Goal: Transaction & Acquisition: Purchase product/service

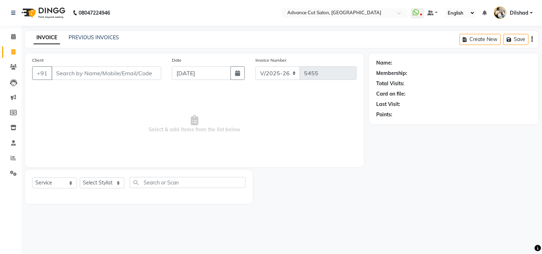
select select "922"
select select "service"
click at [180, 16] on nav "08047224946 Select Location × Advance Cut Salon, [GEOGRAPHIC_DATA] WhatsApp Sta…" at bounding box center [271, 13] width 542 height 26
click at [170, 3] on nav "08047224946 Select Location × Advance Cut Salon, [GEOGRAPHIC_DATA] WhatsApp Sta…" at bounding box center [271, 13] width 542 height 26
click at [64, 76] on input "Client" at bounding box center [106, 73] width 110 height 14
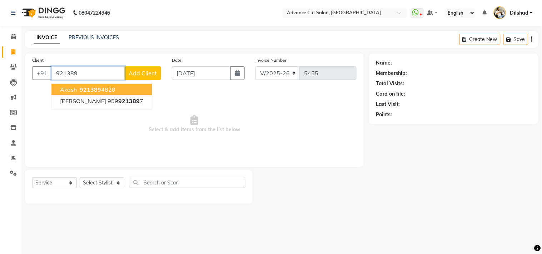
drag, startPoint x: 84, startPoint y: 89, endPoint x: 86, endPoint y: 101, distance: 12.5
click at [83, 89] on span "921389" at bounding box center [90, 89] width 21 height 7
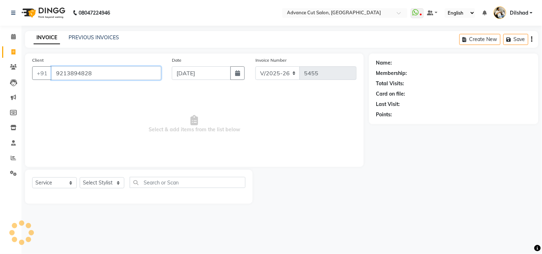
type input "9213894828"
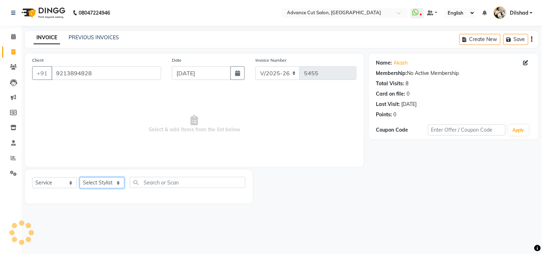
drag, startPoint x: 102, startPoint y: 179, endPoint x: 95, endPoint y: 178, distance: 6.9
click at [99, 179] on select "Select Stylist [PERSON_NAME] [PERSON_NAME] [PERSON_NAME] [PERSON_NAME] [PERSON_…" at bounding box center [102, 183] width 45 height 11
select select "35524"
click at [80, 178] on select "Select Stylist [PERSON_NAME] [PERSON_NAME] [PERSON_NAME] [PERSON_NAME] [PERSON_…" at bounding box center [102, 183] width 45 height 11
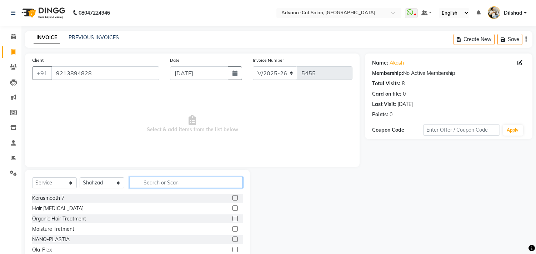
drag, startPoint x: 164, startPoint y: 186, endPoint x: 149, endPoint y: 172, distance: 20.2
click at [164, 185] on input "text" at bounding box center [186, 182] width 113 height 11
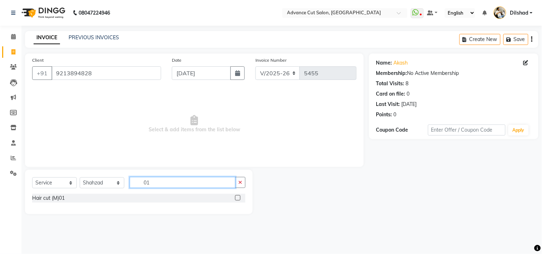
type input "01"
click at [57, 203] on div "Hair cut (M)01" at bounding box center [138, 199] width 213 height 10
click at [55, 194] on div "Hair cut (M)01" at bounding box center [138, 198] width 213 height 9
click at [50, 203] on div "Hair cut (M)01" at bounding box center [138, 198] width 213 height 9
click at [62, 198] on div "Hair cut (M)01" at bounding box center [48, 199] width 33 height 8
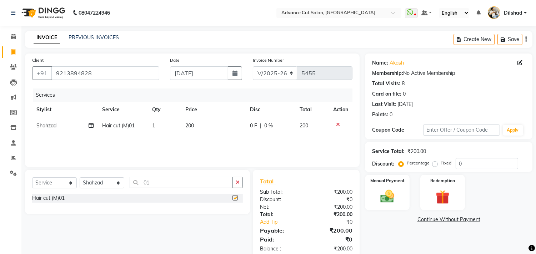
checkbox input "false"
click at [414, 187] on div "Manual Payment Redemption" at bounding box center [449, 192] width 178 height 35
click at [385, 194] on img at bounding box center [388, 197] width 24 height 17
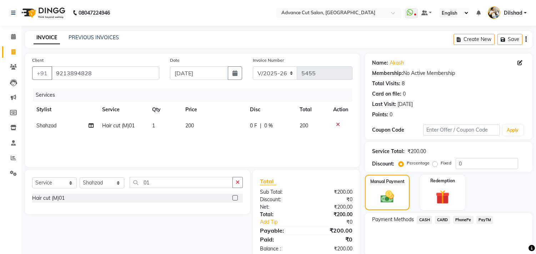
scroll to position [26, 0]
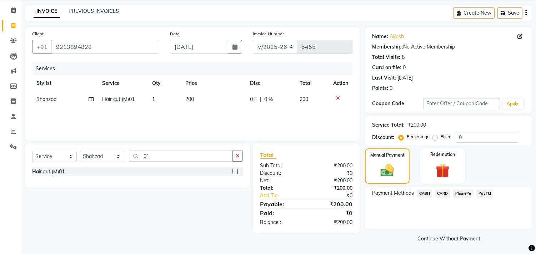
click at [480, 194] on span "PayTM" at bounding box center [485, 194] width 17 height 8
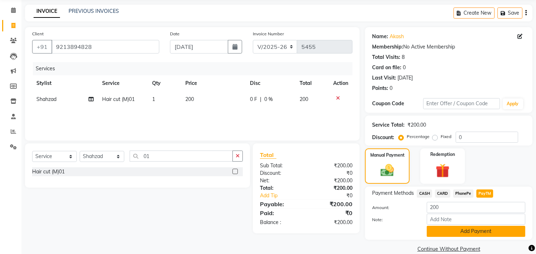
click at [489, 236] on button "Add Payment" at bounding box center [476, 231] width 99 height 11
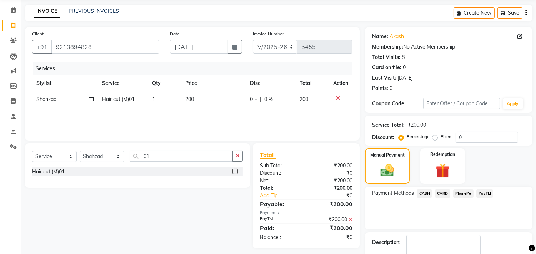
click at [485, 231] on div "Name: Akash Membership: No Active Membership Total Visits: 8 Card on file: 0 La…" at bounding box center [451, 156] width 173 height 258
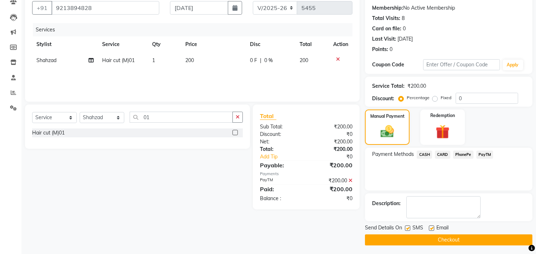
scroll to position [67, 0]
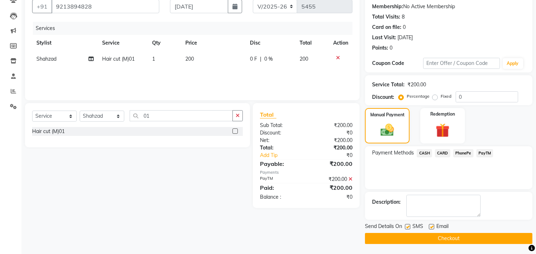
drag, startPoint x: 475, startPoint y: 239, endPoint x: 481, endPoint y: 229, distance: 11.8
click at [479, 232] on div "Send Details On SMS Email Checkout" at bounding box center [449, 233] width 168 height 21
click at [476, 237] on button "Checkout" at bounding box center [449, 238] width 168 height 11
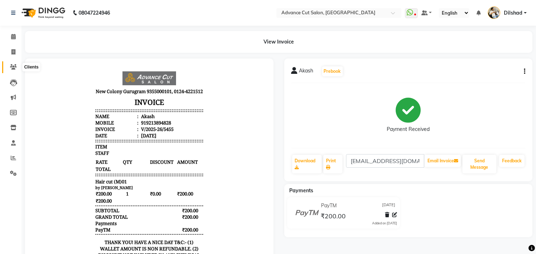
click at [10, 63] on link "Clients" at bounding box center [10, 67] width 17 height 12
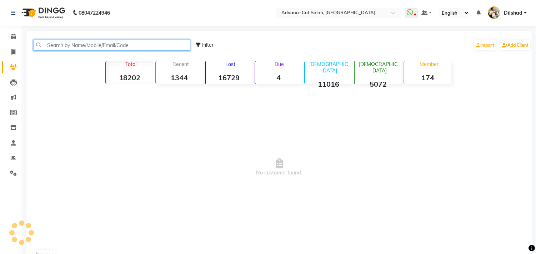
click at [55, 46] on input "text" at bounding box center [111, 45] width 157 height 11
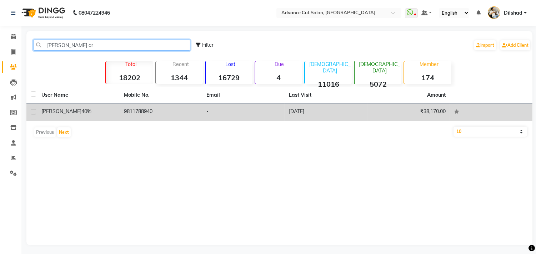
type input "nidhi ar"
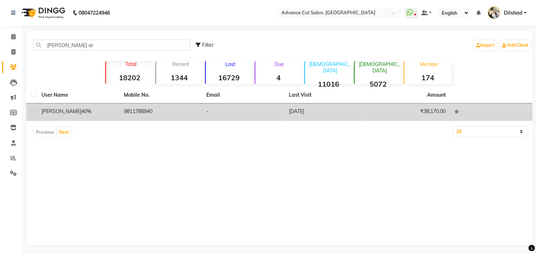
click at [81, 110] on span "40%" at bounding box center [86, 111] width 10 height 6
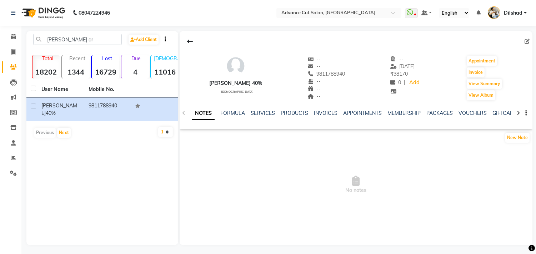
drag, startPoint x: 310, startPoint y: 74, endPoint x: 349, endPoint y: 74, distance: 39.3
click at [349, 74] on div "Nidhi Arora 40% female -- -- 9811788940 -- -- -- -- 23-08-2025 ₹ 38170 0 | Add …" at bounding box center [356, 74] width 353 height 53
copy span "9811788940"
click at [9, 52] on span at bounding box center [13, 52] width 13 height 8
select select "922"
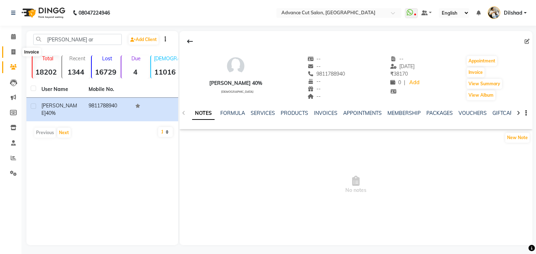
select select "service"
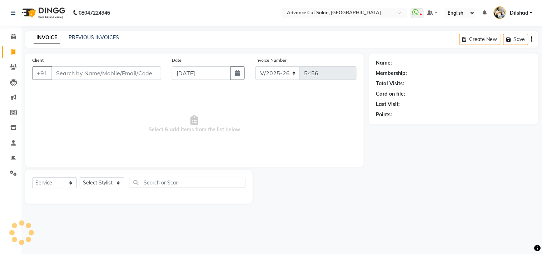
drag, startPoint x: 55, startPoint y: 73, endPoint x: 58, endPoint y: 69, distance: 4.6
click at [56, 72] on input "Client" at bounding box center [106, 73] width 110 height 14
type input "9811788940"
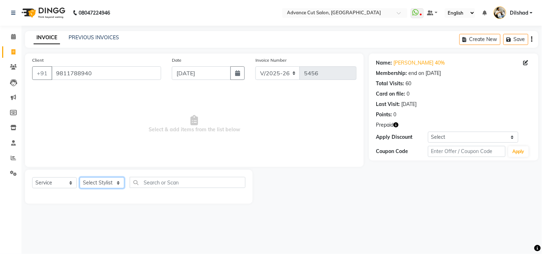
click at [100, 181] on select "Select Stylist [PERSON_NAME] [PERSON_NAME] [PERSON_NAME] [PERSON_NAME] [PERSON_…" at bounding box center [102, 183] width 45 height 11
select select "15349"
click at [80, 178] on select "Select Stylist [PERSON_NAME] [PERSON_NAME] [PERSON_NAME] [PERSON_NAME] [PERSON_…" at bounding box center [102, 183] width 45 height 11
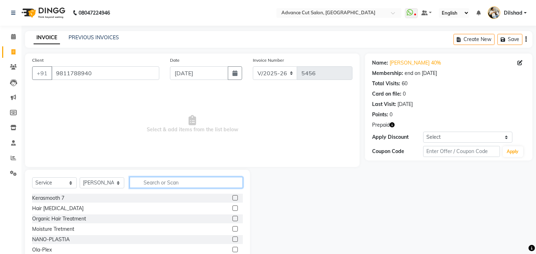
click at [140, 179] on input "text" at bounding box center [186, 182] width 113 height 11
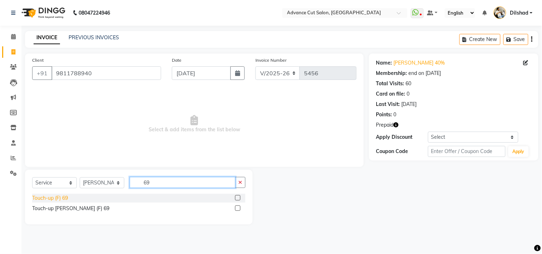
type input "69"
click at [58, 200] on div "Touch-up (F) 69" at bounding box center [50, 199] width 36 height 8
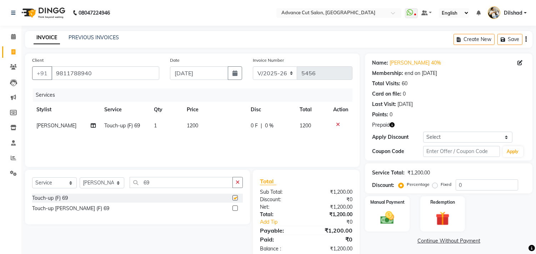
checkbox input "false"
click at [146, 186] on input "69" at bounding box center [181, 182] width 103 height 11
click at [182, 182] on input "69" at bounding box center [181, 182] width 103 height 11
type input "6"
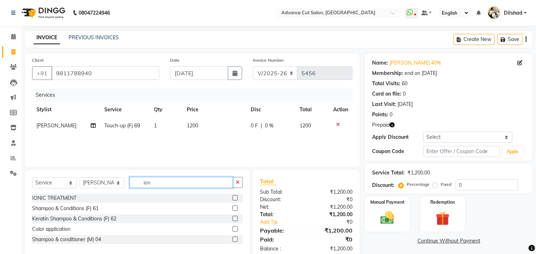
type input "ion"
click at [49, 202] on div "IONIC TREATMENT" at bounding box center [137, 198] width 211 height 9
click at [62, 199] on div "IONIC TREATMENT" at bounding box center [54, 199] width 44 height 8
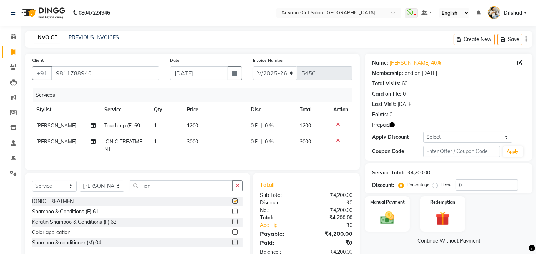
checkbox input "false"
click at [174, 192] on input "ion" at bounding box center [181, 185] width 103 height 11
type input "i"
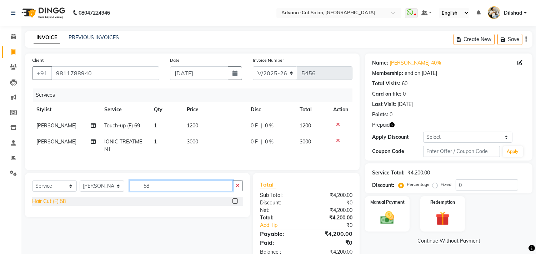
type input "58"
click at [63, 205] on div "Hair Cut (F) 58" at bounding box center [49, 202] width 34 height 8
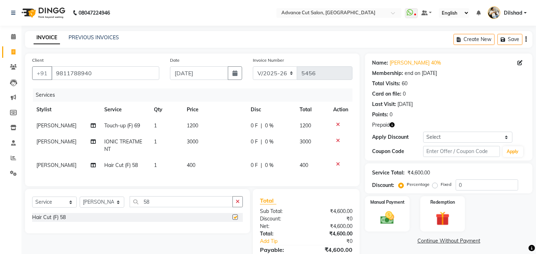
checkbox input "false"
click at [501, 37] on icon "button" at bounding box center [504, 39] width 7 height 5
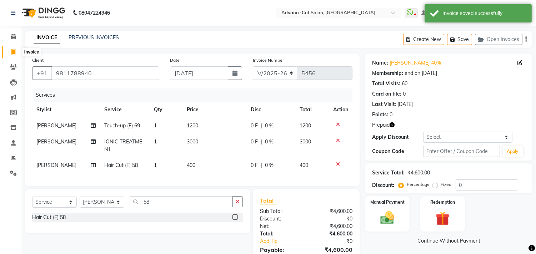
click at [12, 54] on icon at bounding box center [13, 51] width 4 height 5
select select "service"
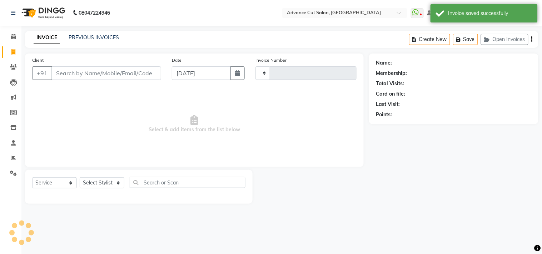
type input "5456"
select select "922"
click at [225, 16] on nav "08047224946 Select Location × Advance Cut Salon, [GEOGRAPHIC_DATA] WhatsApp Sta…" at bounding box center [271, 13] width 542 height 26
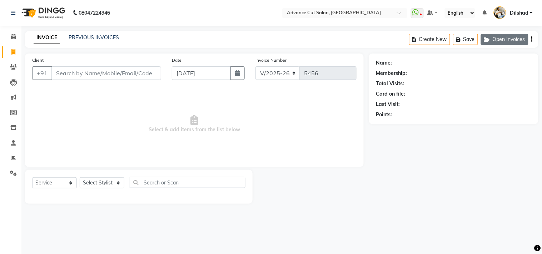
click at [501, 37] on button "Open Invoices" at bounding box center [505, 39] width 48 height 11
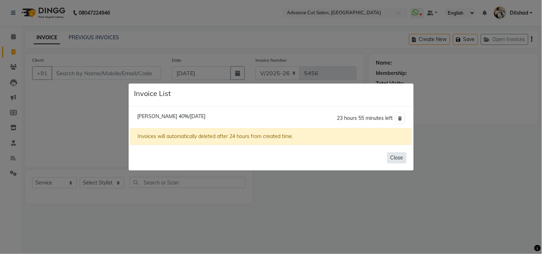
click at [397, 160] on button "Close" at bounding box center [396, 158] width 19 height 11
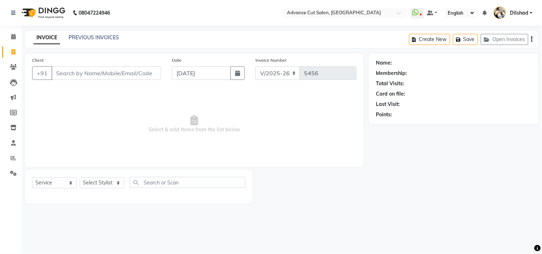
click at [106, 130] on span "Select & add items from the list below" at bounding box center [194, 124] width 324 height 71
click at [97, 183] on select "Select Stylist [PERSON_NAME] [PERSON_NAME] [PERSON_NAME] [PERSON_NAME] [PERSON_…" at bounding box center [102, 183] width 45 height 11
click at [160, 115] on span "Select & add items from the list below" at bounding box center [194, 124] width 324 height 71
click at [153, 183] on input "text" at bounding box center [188, 182] width 116 height 11
drag, startPoint x: 158, startPoint y: 155, endPoint x: 140, endPoint y: 153, distance: 18.3
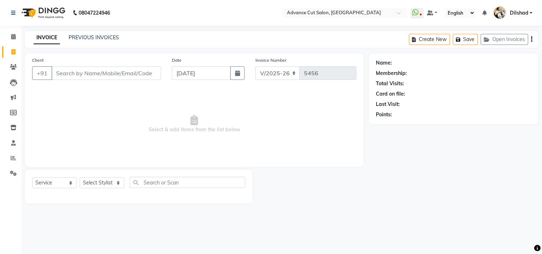
click at [158, 155] on span "Select & add items from the list below" at bounding box center [194, 124] width 324 height 71
click at [28, 186] on div "Select Service Product Membership Package Voucher Prepaid Gift Card Select Styl…" at bounding box center [139, 187] width 228 height 34
click at [36, 184] on select "Select Service Product Membership Package Voucher Prepaid Gift Card" at bounding box center [54, 183] width 45 height 11
click at [117, 137] on span "Select & add items from the list below" at bounding box center [194, 124] width 324 height 71
click at [15, 70] on icon at bounding box center [13, 66] width 7 height 5
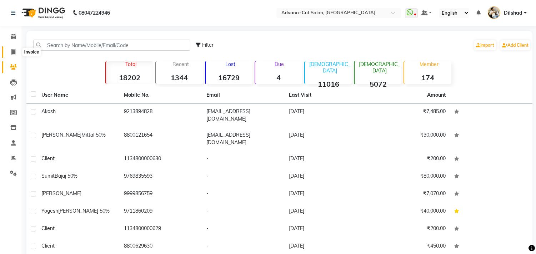
click at [10, 55] on span at bounding box center [13, 52] width 13 height 8
select select "service"
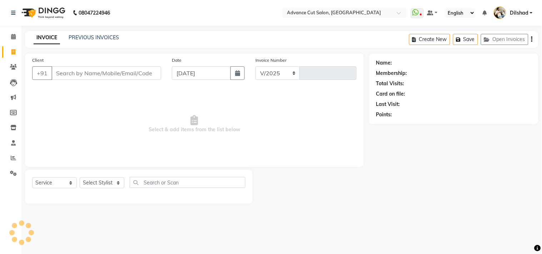
select select "922"
type input "5456"
drag, startPoint x: 161, startPoint y: 45, endPoint x: 152, endPoint y: 46, distance: 9.4
click at [161, 45] on div "INVOICE PREVIOUS INVOICES Create New Save Open Invoices" at bounding box center [282, 39] width 514 height 17
click at [9, 67] on span at bounding box center [13, 67] width 13 height 8
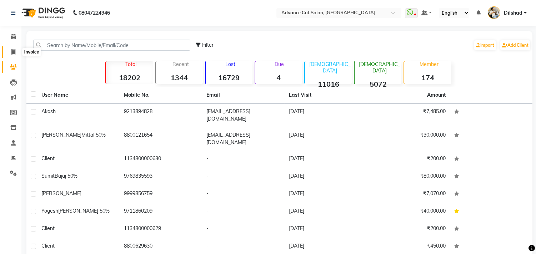
click at [16, 52] on span at bounding box center [13, 52] width 13 height 8
select select "service"
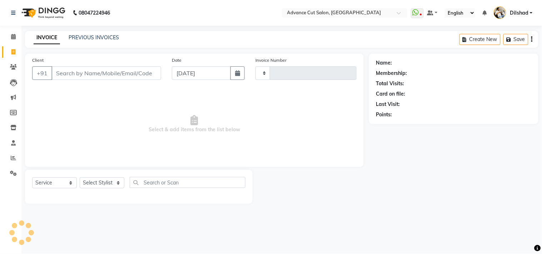
type input "5456"
select select "922"
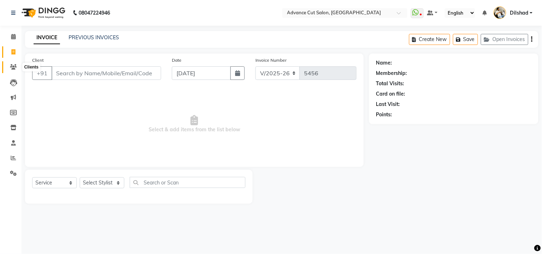
click at [12, 67] on icon at bounding box center [13, 66] width 7 height 5
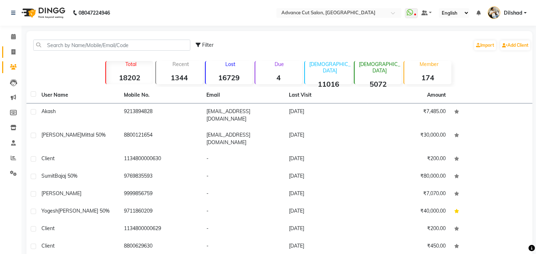
drag, startPoint x: 7, startPoint y: 50, endPoint x: 11, endPoint y: 51, distance: 3.9
click at [8, 51] on span at bounding box center [13, 52] width 13 height 8
select select "service"
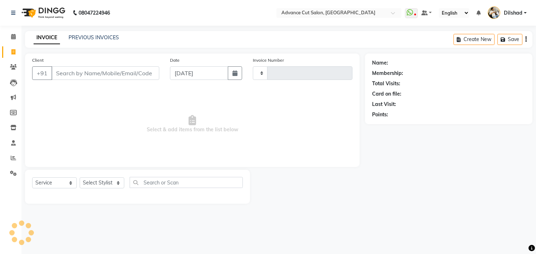
type input "5456"
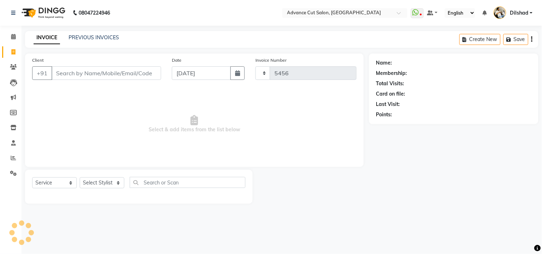
select select "922"
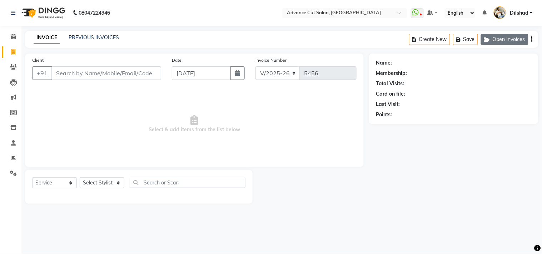
click at [502, 45] on button "Open Invoices" at bounding box center [505, 39] width 48 height 11
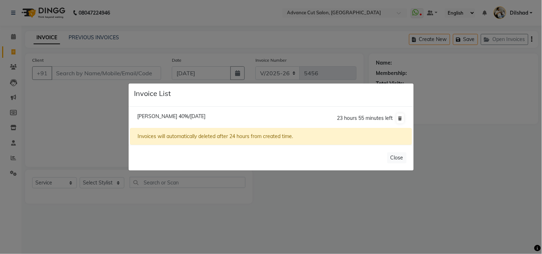
click at [191, 115] on span "Nidhi Arora 40%/04 September 2025" at bounding box center [171, 116] width 68 height 6
type input "9811788940"
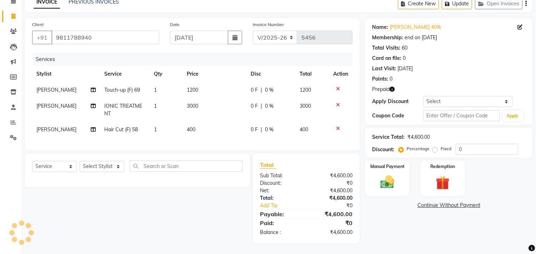
scroll to position [41, 0]
click at [273, 103] on div "0 F | 0 %" at bounding box center [271, 107] width 40 height 8
select select "15349"
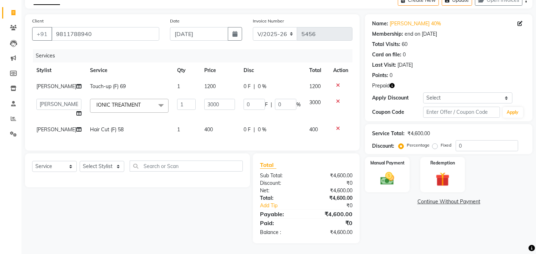
click at [251, 88] on td "0 F | 0 %" at bounding box center [272, 87] width 66 height 16
select select "15349"
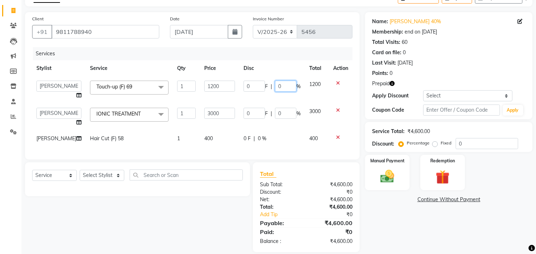
click at [276, 84] on input "0" at bounding box center [285, 86] width 21 height 11
type input "40"
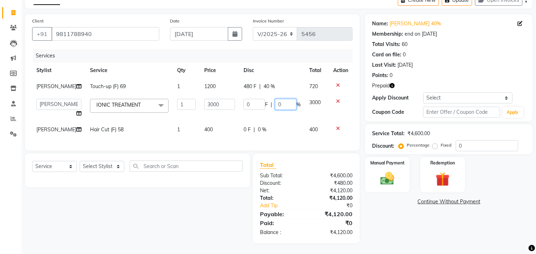
click at [276, 112] on td "0 F | 0 %" at bounding box center [272, 108] width 66 height 27
type input "40"
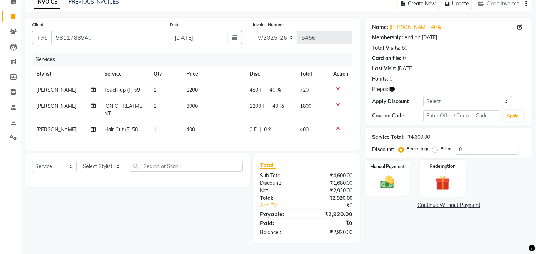
click at [442, 174] on img at bounding box center [443, 183] width 24 height 18
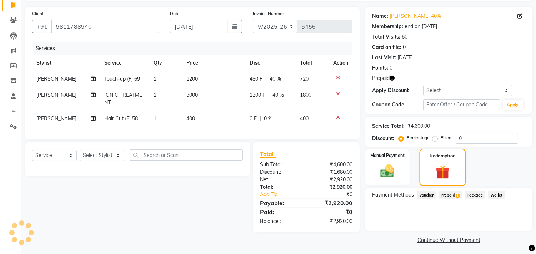
scroll to position [48, 0]
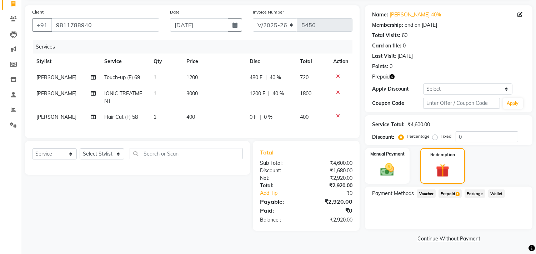
click at [456, 195] on span "Prepaid 1" at bounding box center [450, 194] width 23 height 8
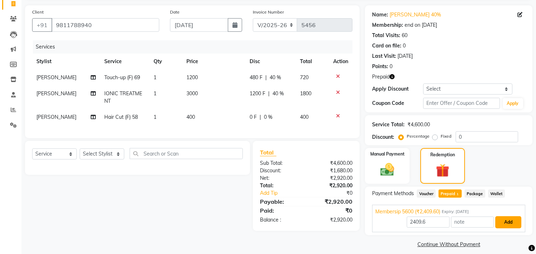
click at [506, 222] on button "Add" at bounding box center [509, 223] width 26 height 12
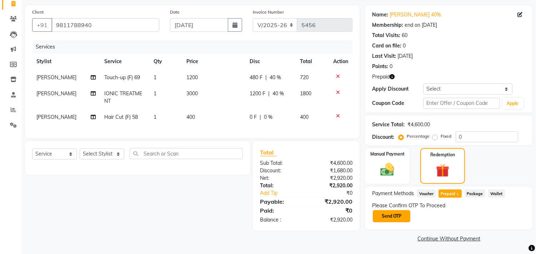
click at [395, 217] on button "Send OTP" at bounding box center [392, 216] width 38 height 12
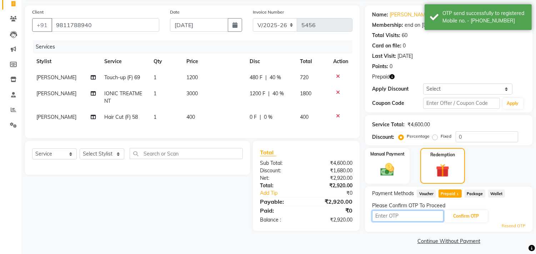
click at [390, 219] on input "text" at bounding box center [407, 216] width 71 height 11
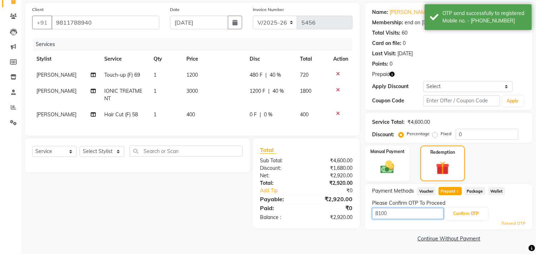
scroll to position [51, 0]
type input "8100"
click at [476, 215] on button "Confirm OTP" at bounding box center [467, 214] width 44 height 12
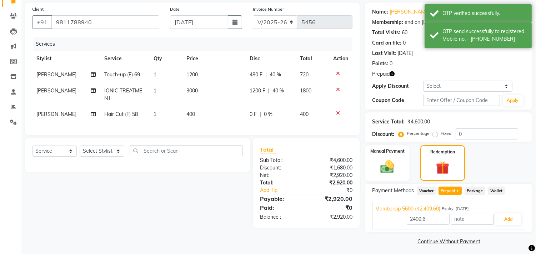
click at [392, 75] on icon "button" at bounding box center [392, 73] width 5 height 5
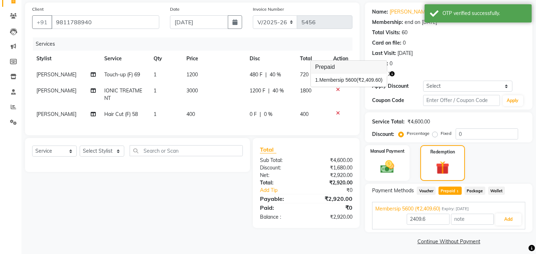
click at [392, 75] on icon "button" at bounding box center [392, 73] width 5 height 5
click at [505, 220] on button "Add" at bounding box center [509, 220] width 26 height 12
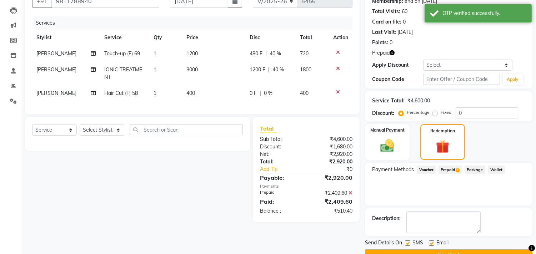
scroll to position [89, 0]
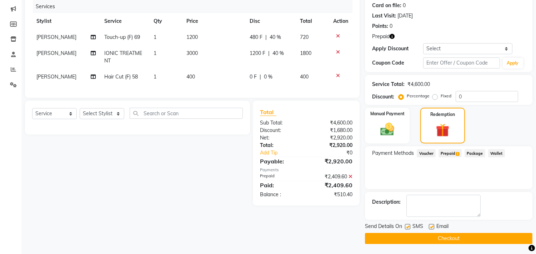
click at [338, 76] on icon at bounding box center [338, 75] width 4 height 5
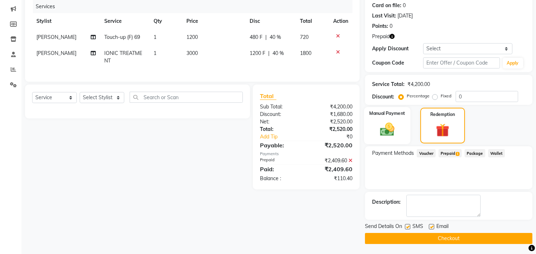
click at [396, 128] on img at bounding box center [388, 130] width 24 height 17
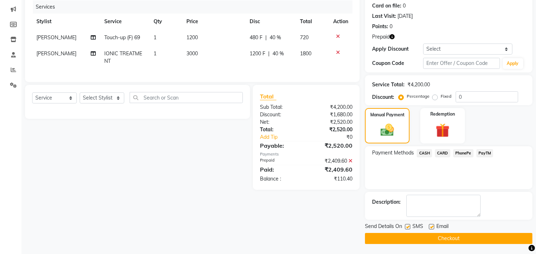
click at [426, 152] on span "CASH" at bounding box center [424, 153] width 15 height 8
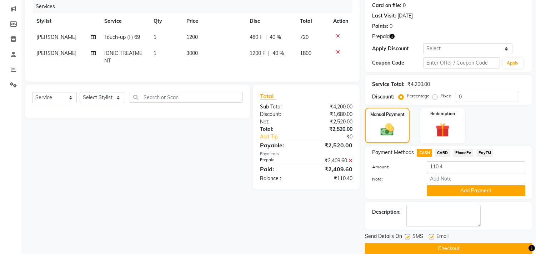
drag, startPoint x: 448, startPoint y: 188, endPoint x: 444, endPoint y: 192, distance: 5.3
click at [447, 188] on button "Add Payment" at bounding box center [476, 190] width 99 height 11
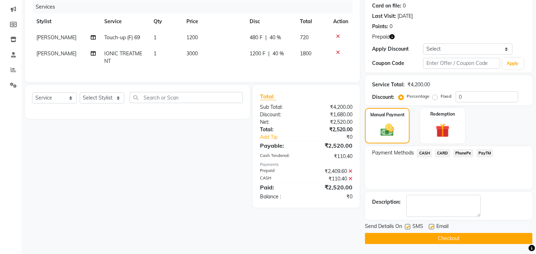
click at [430, 240] on button "Checkout" at bounding box center [449, 238] width 168 height 11
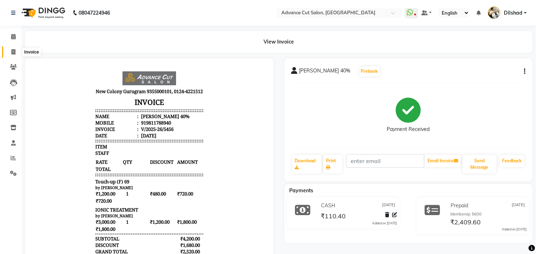
click at [8, 50] on span at bounding box center [13, 52] width 13 height 8
select select "service"
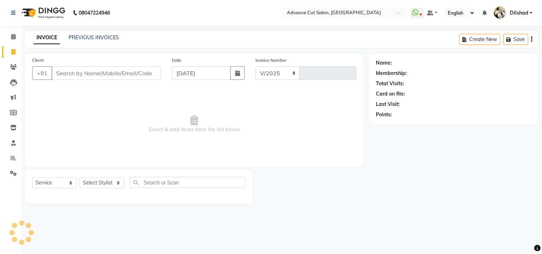
select select "922"
type input "5457"
click at [71, 75] on input "Client" at bounding box center [106, 73] width 110 height 14
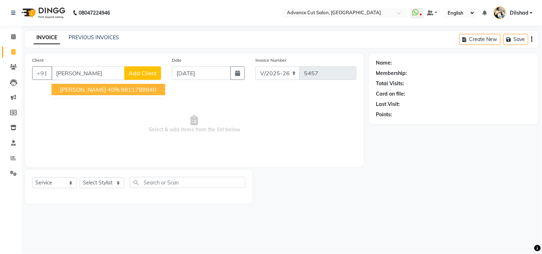
click at [92, 90] on span "[PERSON_NAME] 40%" at bounding box center [89, 89] width 59 height 7
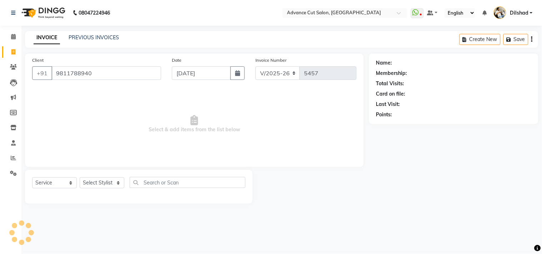
type input "9811788940"
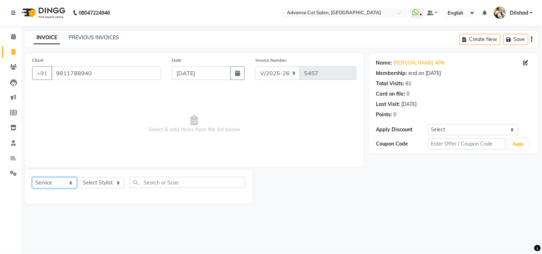
drag, startPoint x: 41, startPoint y: 188, endPoint x: 45, endPoint y: 184, distance: 5.8
click at [41, 188] on select "Select Service Product Membership Package Voucher Prepaid Gift Card" at bounding box center [54, 183] width 45 height 11
select select "product"
click at [32, 178] on select "Select Service Product Membership Package Voucher Prepaid Gift Card" at bounding box center [54, 183] width 45 height 11
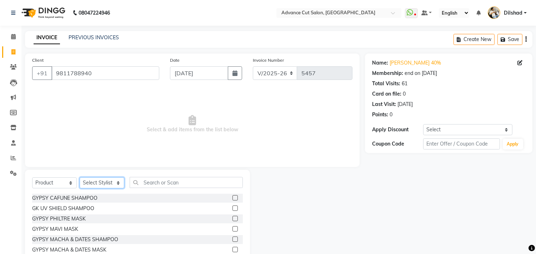
click at [94, 185] on select "Select Stylist [PERSON_NAME] [PERSON_NAME] [PERSON_NAME] [PERSON_NAME] [PERSON_…" at bounding box center [102, 183] width 45 height 11
select select "15626"
click at [80, 178] on select "Select Stylist [PERSON_NAME] [PERSON_NAME] [PERSON_NAME] [PERSON_NAME] [PERSON_…" at bounding box center [102, 183] width 45 height 11
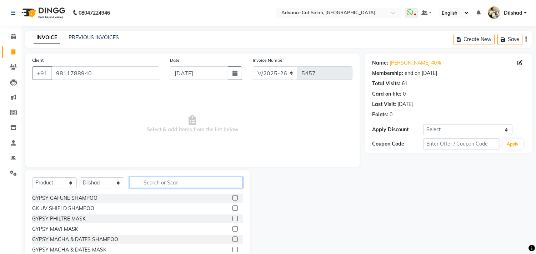
click at [155, 185] on input "text" at bounding box center [186, 182] width 113 height 11
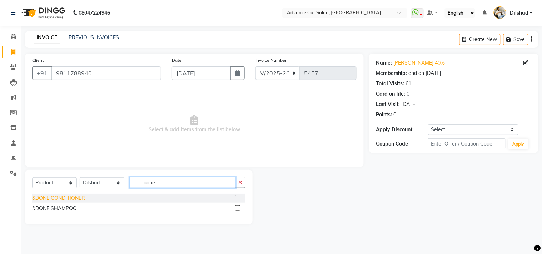
type input "done"
click at [79, 197] on div "&DONE CONDITIONER" at bounding box center [58, 199] width 53 height 8
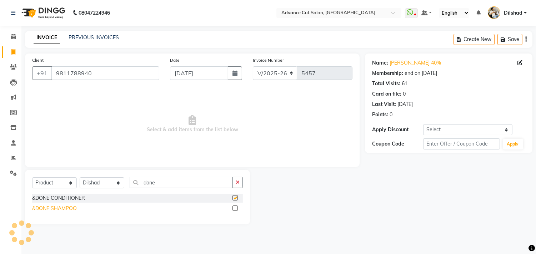
checkbox input "false"
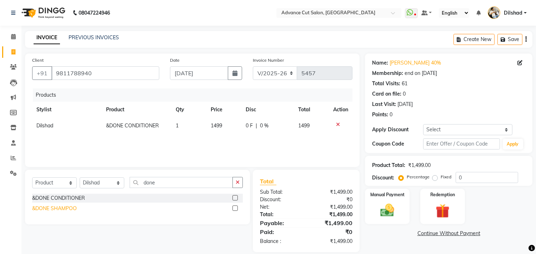
click at [67, 209] on div "&DONE SHAMPOO" at bounding box center [54, 209] width 45 height 8
checkbox input "false"
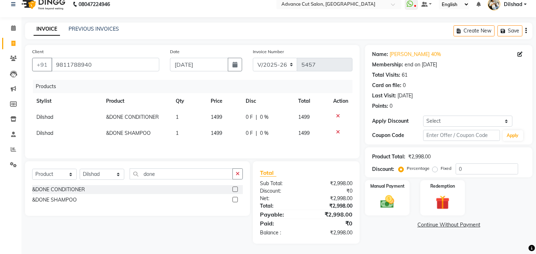
scroll to position [11, 0]
click at [459, 165] on input "0" at bounding box center [487, 168] width 63 height 11
type input "10"
click at [392, 194] on img at bounding box center [388, 202] width 24 height 17
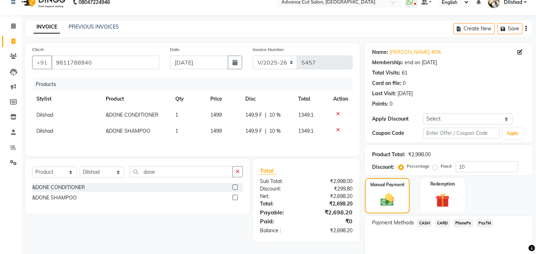
click at [440, 221] on span "CARD" at bounding box center [442, 223] width 15 height 8
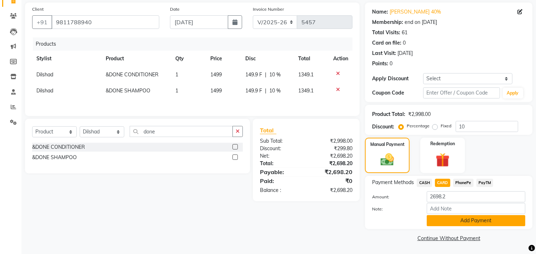
click at [450, 218] on button "Add Payment" at bounding box center [476, 220] width 99 height 11
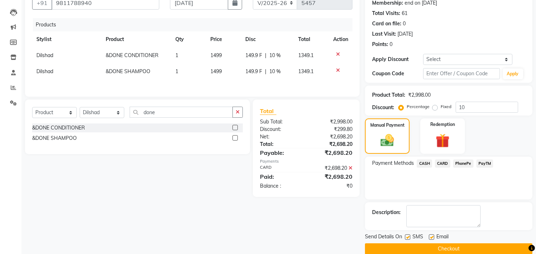
scroll to position [81, 0]
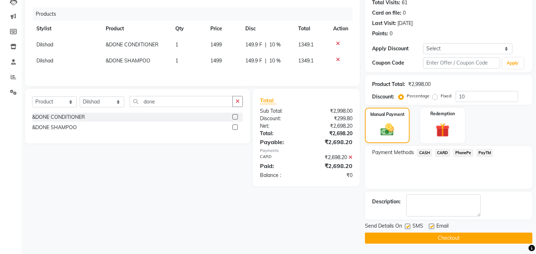
click at [443, 240] on button "Checkout" at bounding box center [449, 238] width 168 height 11
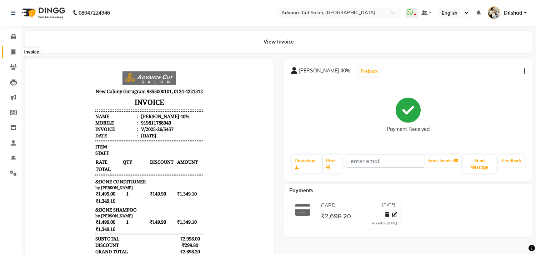
click at [17, 51] on span at bounding box center [13, 52] width 13 height 8
select select "service"
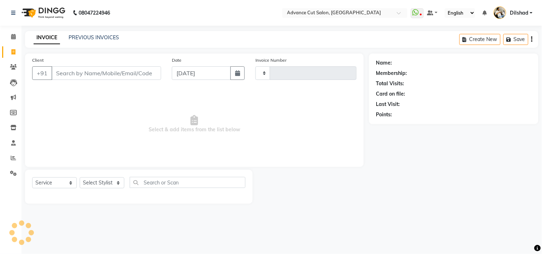
type input "5458"
select select "922"
click at [80, 39] on link "PREVIOUS INVOICES" at bounding box center [94, 37] width 50 height 6
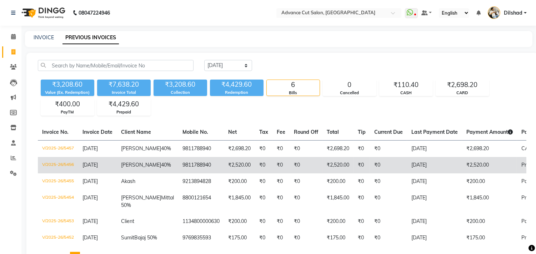
click at [224, 173] on td "₹2,520.00" at bounding box center [239, 165] width 31 height 16
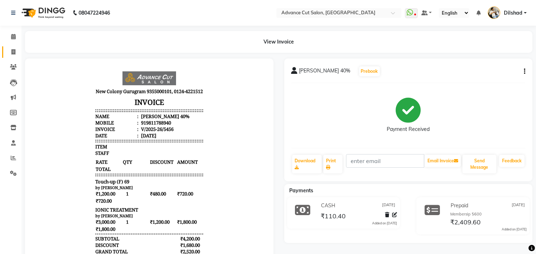
click at [3, 50] on link "Invoice" at bounding box center [10, 52] width 17 height 12
select select "922"
select select "service"
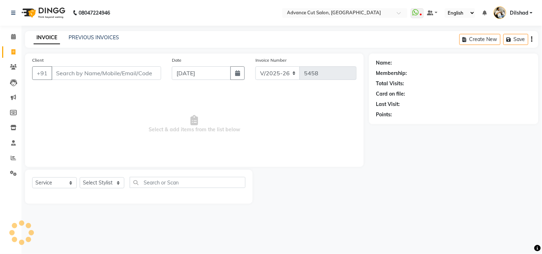
click at [180, 51] on main "INVOICE PREVIOUS INVOICES Create New Save Client +91 Date [DATE] Invoice Number…" at bounding box center [281, 123] width 521 height 184
click at [74, 110] on span "Select & add items from the list below" at bounding box center [194, 124] width 324 height 71
drag, startPoint x: 97, startPoint y: 183, endPoint x: 74, endPoint y: 96, distance: 89.5
click at [96, 183] on select "Select Stylist [PERSON_NAME] [PERSON_NAME] [PERSON_NAME] [PERSON_NAME] [PERSON_…" at bounding box center [102, 183] width 45 height 11
click at [80, 178] on select "Select Stylist [PERSON_NAME] [PERSON_NAME] [PERSON_NAME] [PERSON_NAME] [PERSON_…" at bounding box center [102, 183] width 45 height 11
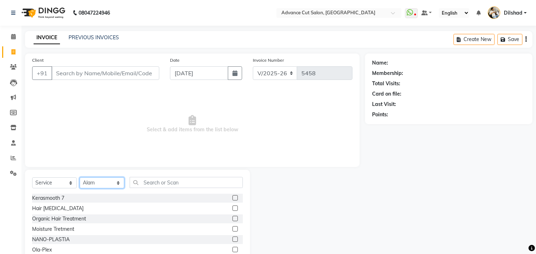
drag, startPoint x: 98, startPoint y: 186, endPoint x: 97, endPoint y: 179, distance: 6.4
click at [98, 186] on select "Select Stylist [PERSON_NAME] [PERSON_NAME] [PERSON_NAME] [PERSON_NAME] [PERSON_…" at bounding box center [102, 183] width 45 height 11
select select "25769"
click at [80, 178] on select "Select Stylist [PERSON_NAME] [PERSON_NAME] [PERSON_NAME] [PERSON_NAME] [PERSON_…" at bounding box center [102, 183] width 45 height 11
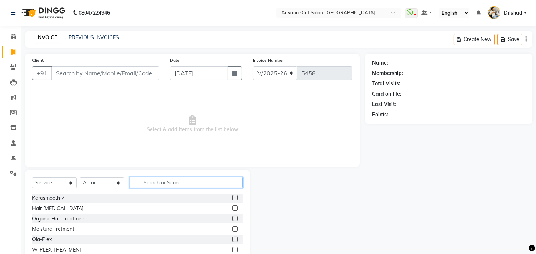
click at [143, 177] on input "text" at bounding box center [186, 182] width 113 height 11
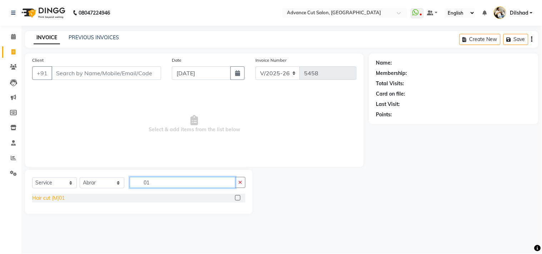
type input "01"
click at [48, 197] on div "Hair cut (M)01" at bounding box center [48, 199] width 33 height 8
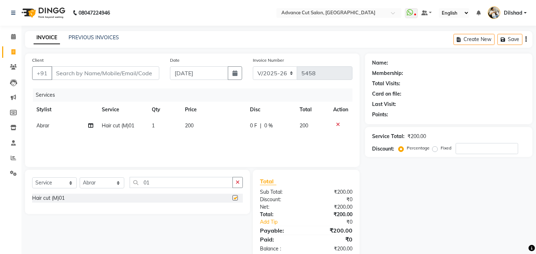
checkbox input "false"
drag, startPoint x: 158, startPoint y: 187, endPoint x: 152, endPoint y: 187, distance: 6.1
click at [158, 187] on input "01" at bounding box center [181, 182] width 103 height 11
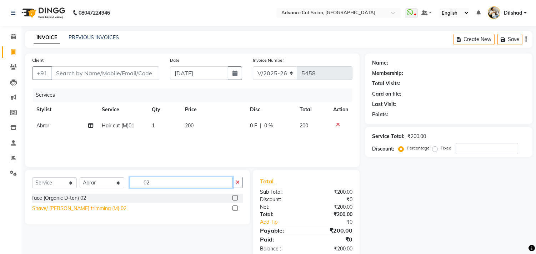
type input "02"
click at [61, 212] on div "Shave/ [PERSON_NAME] trimming (M) 02" at bounding box center [79, 209] width 94 height 8
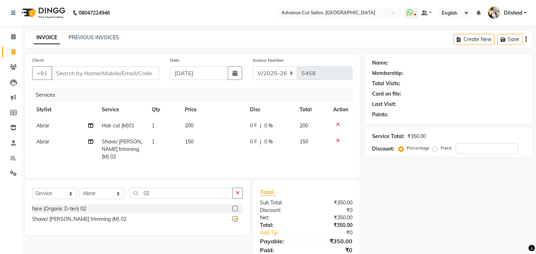
checkbox input "false"
click at [67, 74] on input "Client" at bounding box center [105, 73] width 108 height 14
type input "8"
type input "0"
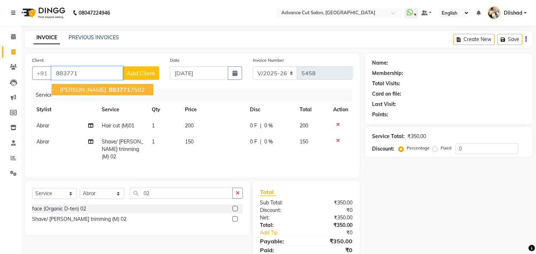
click at [74, 84] on button "[PERSON_NAME] 883771 7502" at bounding box center [102, 89] width 102 height 11
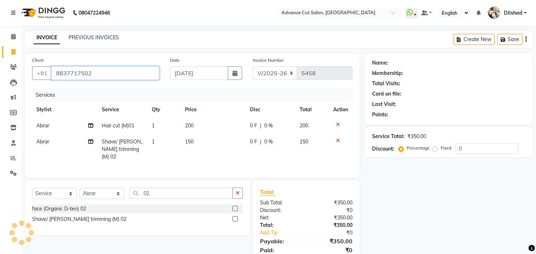
type input "8837717502"
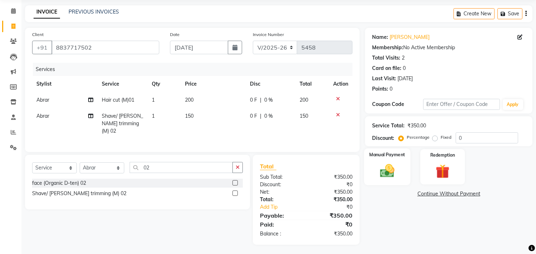
click at [393, 168] on img at bounding box center [388, 171] width 24 height 17
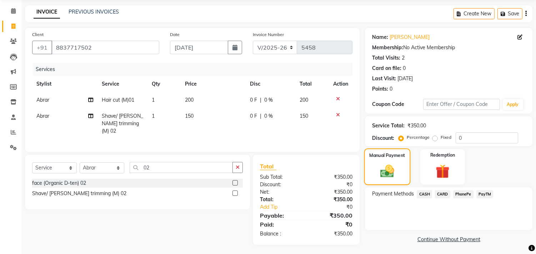
scroll to position [26, 0]
click at [485, 194] on span "PayTM" at bounding box center [485, 194] width 17 height 8
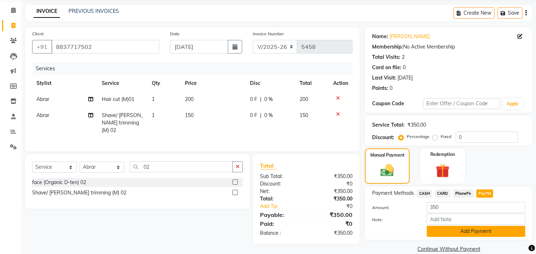
click at [478, 227] on button "Add Payment" at bounding box center [476, 231] width 99 height 11
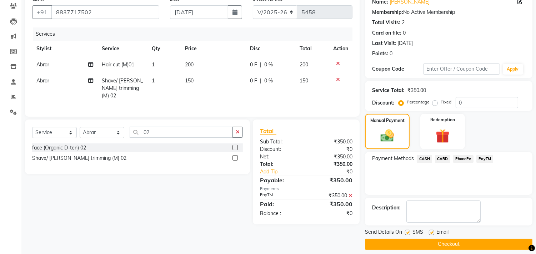
scroll to position [67, 0]
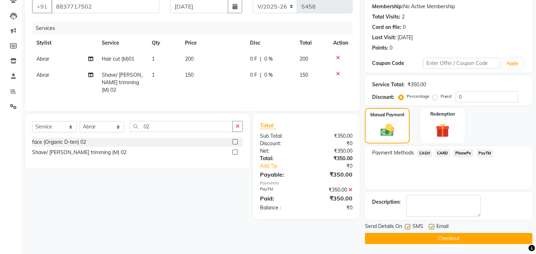
click at [460, 236] on button "Checkout" at bounding box center [449, 238] width 168 height 11
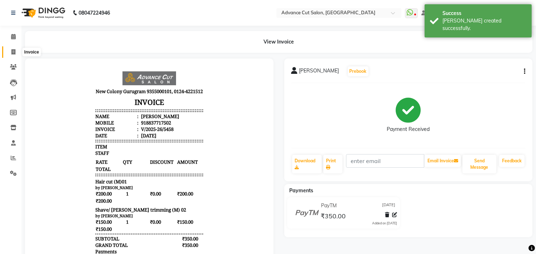
click at [15, 51] on icon at bounding box center [13, 51] width 4 height 5
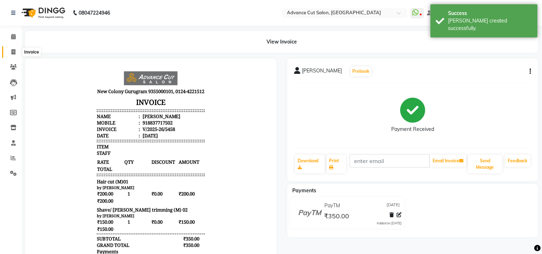
select select "922"
select select "service"
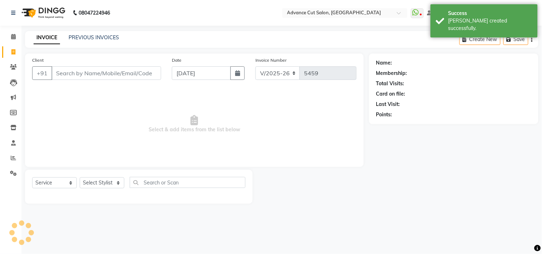
click at [54, 98] on span "Select & add items from the list below" at bounding box center [194, 124] width 324 height 71
click at [108, 102] on span "Select & add items from the list below" at bounding box center [194, 124] width 324 height 71
click at [173, 49] on main "INVOICE PREVIOUS INVOICES Create New Save Client +91 Date [DATE] Invoice Number…" at bounding box center [281, 123] width 521 height 184
click at [13, 38] on icon at bounding box center [13, 36] width 5 height 5
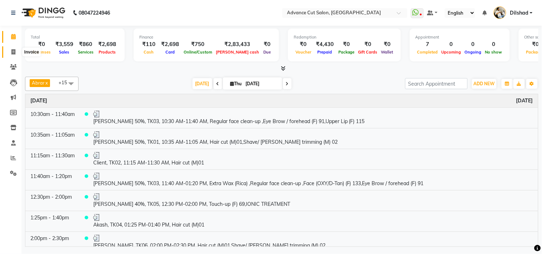
click at [15, 54] on span at bounding box center [13, 52] width 13 height 8
select select "service"
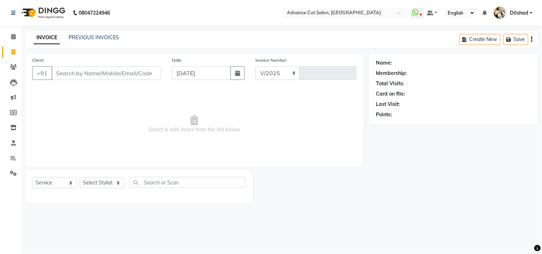
select select "922"
type input "5459"
click at [18, 33] on span at bounding box center [13, 37] width 13 height 8
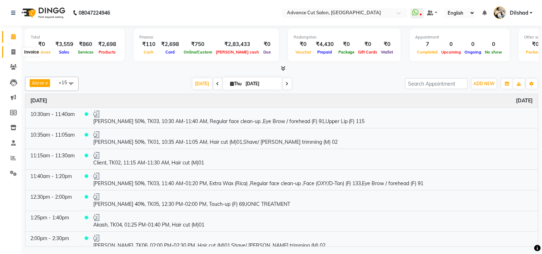
click at [11, 55] on icon at bounding box center [13, 51] width 4 height 5
select select "922"
select select "service"
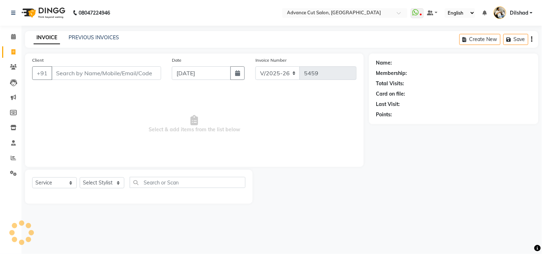
click at [186, 20] on nav "08047224946 Select Location × Advance Cut Salon, [GEOGRAPHIC_DATA] WhatsApp Sta…" at bounding box center [271, 13] width 542 height 26
drag, startPoint x: 152, startPoint y: 21, endPoint x: 157, endPoint y: 18, distance: 5.3
click at [154, 20] on nav "08047224946 Select Location × Advance Cut Salon, [GEOGRAPHIC_DATA] WhatsApp Sta…" at bounding box center [271, 13] width 542 height 26
click at [179, 18] on nav "08047224946 Select Location × Advance Cut Salon, [GEOGRAPHIC_DATA] WhatsApp Sta…" at bounding box center [271, 13] width 542 height 26
click at [132, 8] on nav "08047224946 Select Location × Advance Cut Salon, [GEOGRAPHIC_DATA] WhatsApp Sta…" at bounding box center [271, 13] width 542 height 26
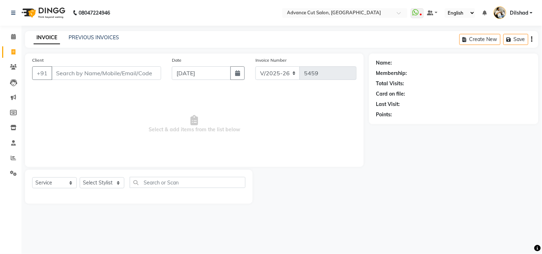
drag, startPoint x: 120, startPoint y: 1, endPoint x: 118, endPoint y: 8, distance: 7.1
click at [118, 8] on nav "08047224946 Select Location × Advance Cut Salon, [GEOGRAPHIC_DATA] WhatsApp Sta…" at bounding box center [271, 13] width 542 height 26
click at [59, 67] on input "Client" at bounding box center [106, 73] width 110 height 14
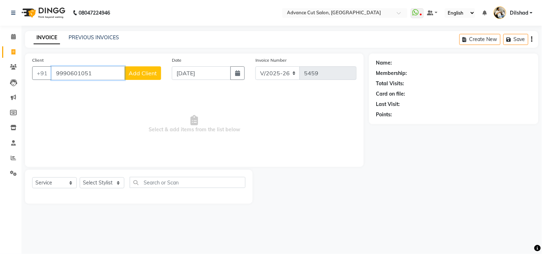
type input "9990601051"
click at [152, 77] on button "Add Client" at bounding box center [142, 73] width 37 height 14
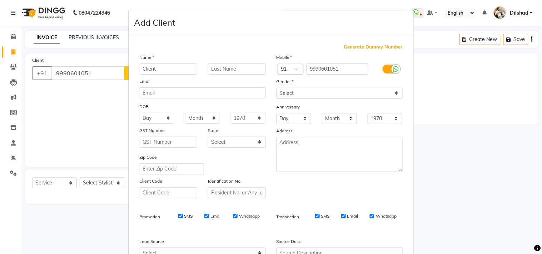
type input "Client"
click at [292, 95] on select "Select [DEMOGRAPHIC_DATA] [DEMOGRAPHIC_DATA] Other Prefer Not To Say" at bounding box center [340, 93] width 126 height 11
select select "[DEMOGRAPHIC_DATA]"
click at [277, 88] on select "Select [DEMOGRAPHIC_DATA] [DEMOGRAPHIC_DATA] Other Prefer Not To Say" at bounding box center [340, 93] width 126 height 11
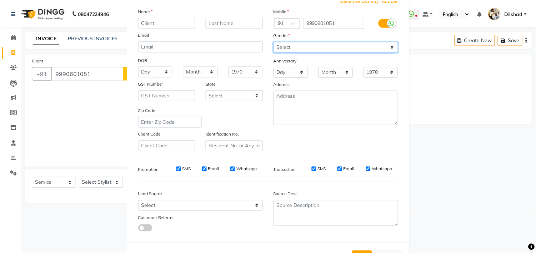
scroll to position [76, 0]
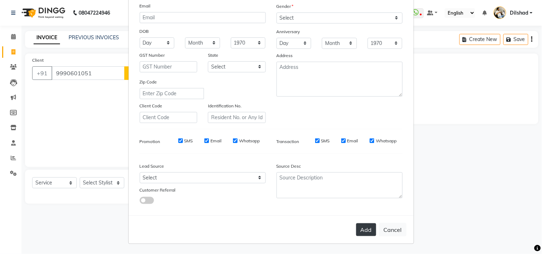
click at [356, 227] on button "Add" at bounding box center [366, 230] width 20 height 13
select select
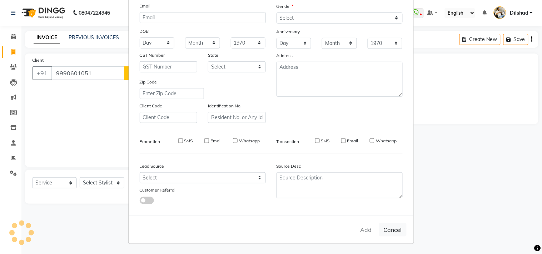
select select
checkbox input "false"
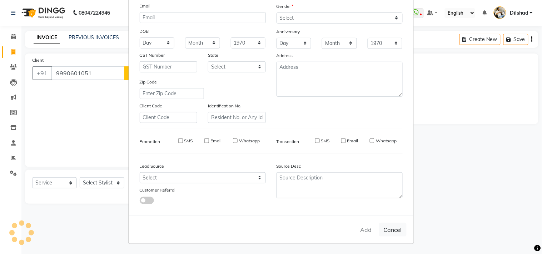
checkbox input "false"
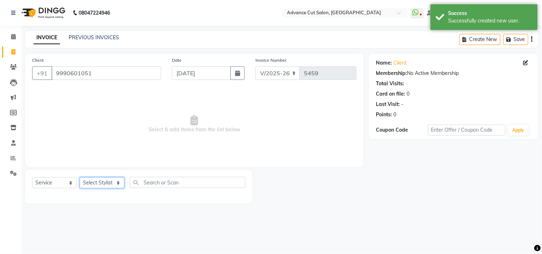
click at [102, 185] on select "Select Stylist [PERSON_NAME] [PERSON_NAME] [PERSON_NAME] [PERSON_NAME] [PERSON_…" at bounding box center [102, 183] width 45 height 11
select select "15343"
click at [80, 178] on select "Select Stylist [PERSON_NAME] [PERSON_NAME] [PERSON_NAME] [PERSON_NAME] [PERSON_…" at bounding box center [102, 183] width 45 height 11
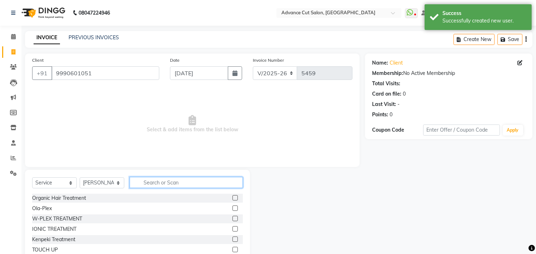
click at [150, 186] on input "text" at bounding box center [186, 182] width 113 height 11
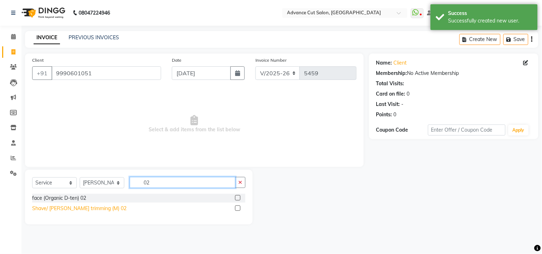
type input "02"
click at [85, 205] on div "Shave/ [PERSON_NAME] trimming (M) 02" at bounding box center [79, 209] width 94 height 8
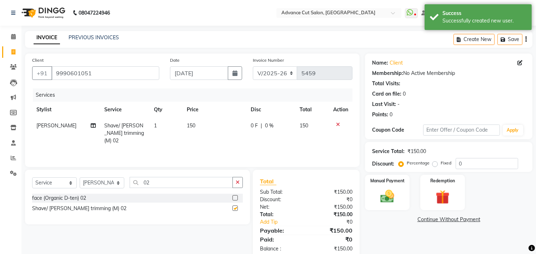
checkbox input "false"
click at [375, 193] on div "Manual Payment" at bounding box center [388, 192] width 46 height 36
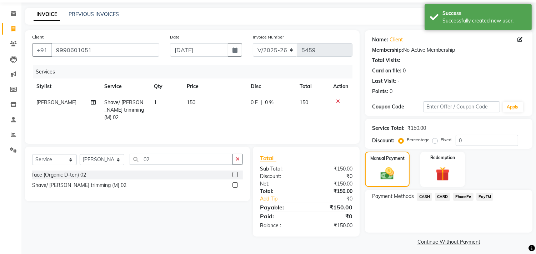
scroll to position [26, 0]
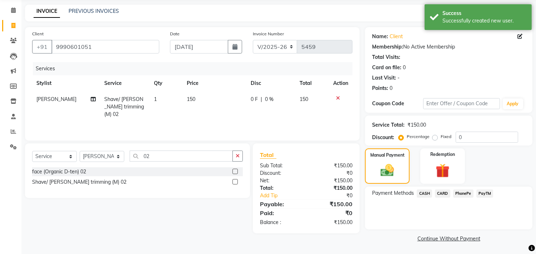
click at [479, 195] on span "PayTM" at bounding box center [485, 194] width 17 height 8
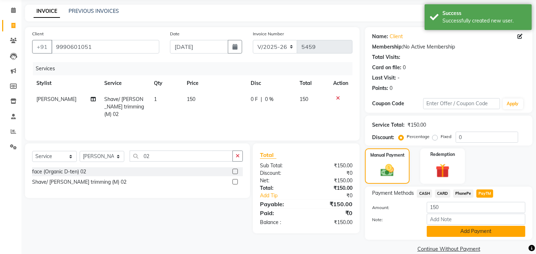
click at [465, 232] on button "Add Payment" at bounding box center [476, 231] width 99 height 11
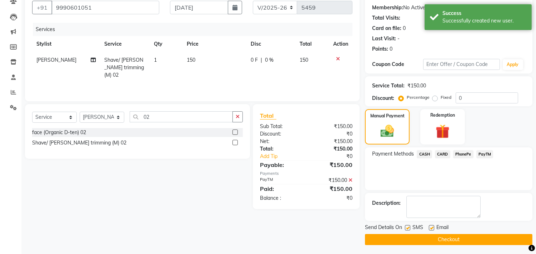
scroll to position [67, 0]
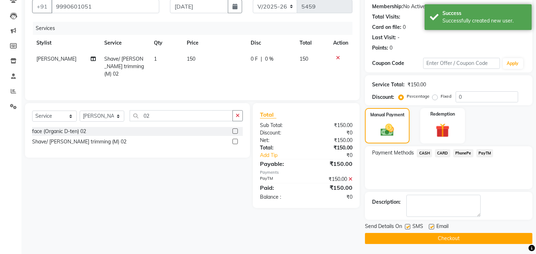
click at [458, 236] on button "Checkout" at bounding box center [449, 238] width 168 height 11
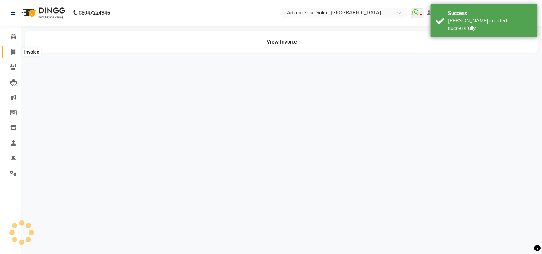
click at [14, 49] on icon at bounding box center [13, 51] width 4 height 5
select select "service"
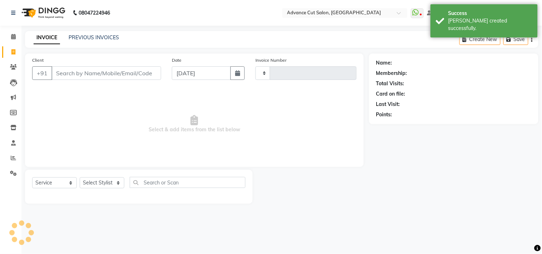
type input "5460"
select select "922"
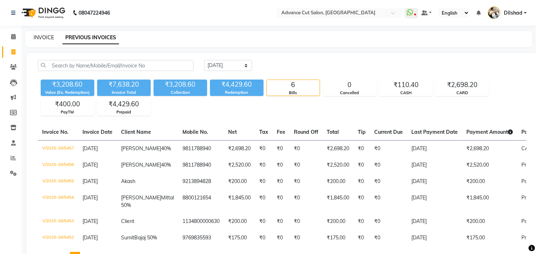
click at [35, 36] on link "INVOICE" at bounding box center [44, 37] width 20 height 6
select select "service"
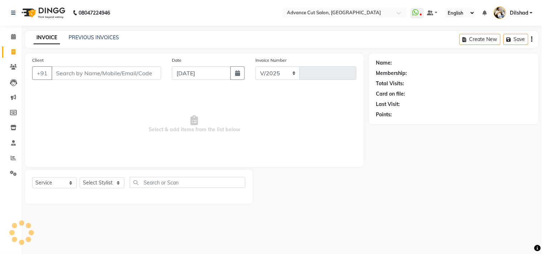
select select "922"
type input "5459"
click at [174, 11] on nav "08047224946 Select Location × Advance Cut Salon, [GEOGRAPHIC_DATA] WhatsApp Sta…" at bounding box center [271, 13] width 542 height 26
